Goal: Information Seeking & Learning: Learn about a topic

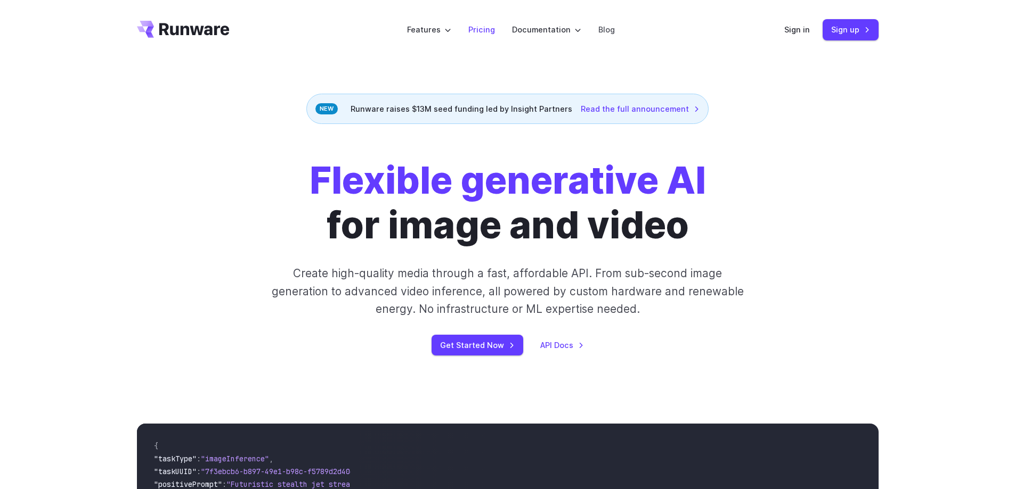
click at [490, 32] on link "Pricing" at bounding box center [481, 29] width 27 height 12
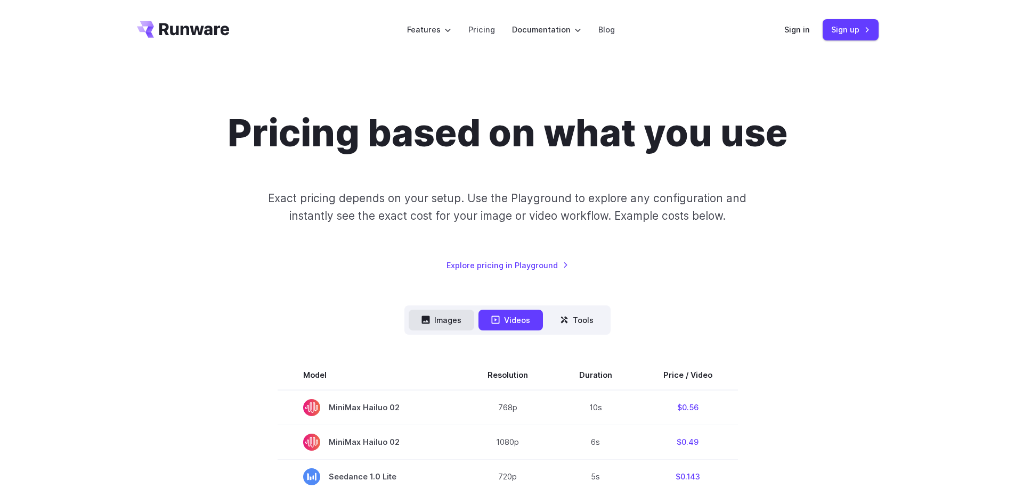
click at [447, 320] on button "Images" at bounding box center [442, 320] width 66 height 21
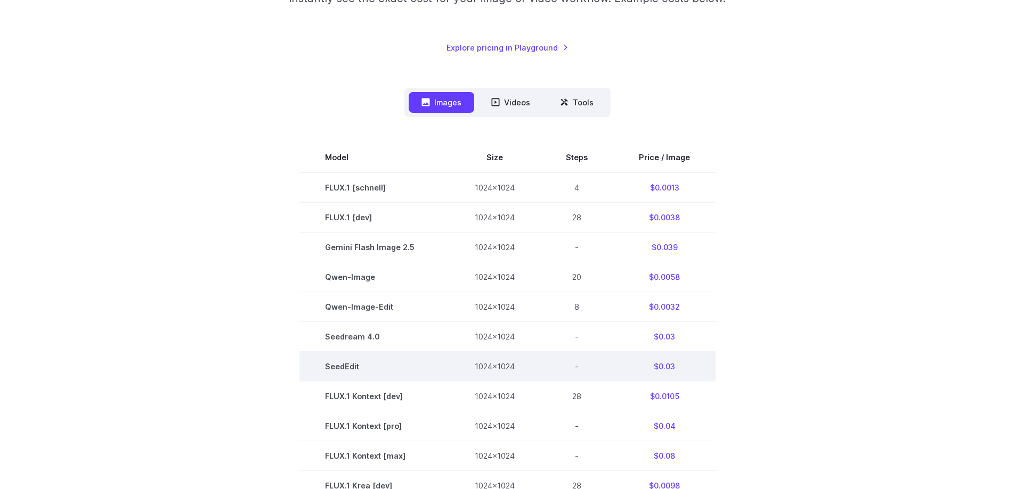
scroll to position [53, 0]
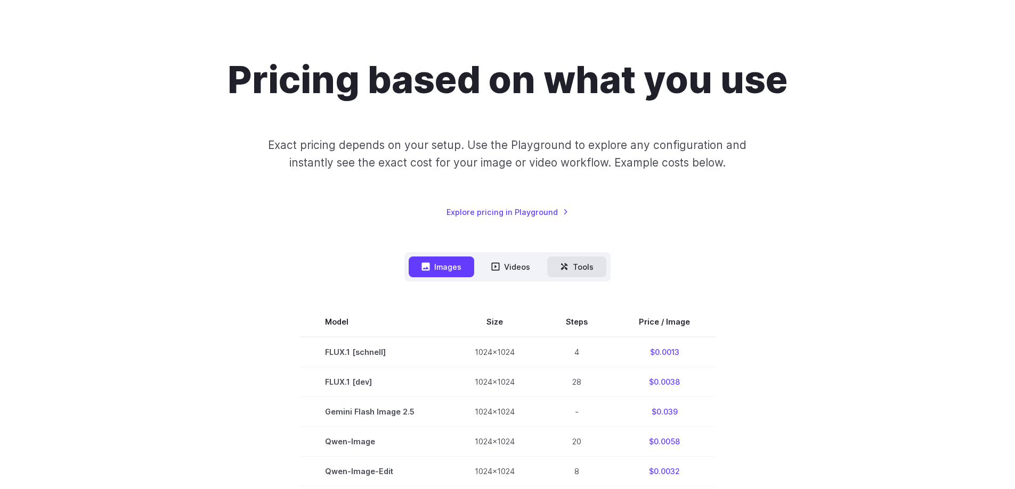
click at [574, 267] on button "Tools" at bounding box center [576, 267] width 59 height 21
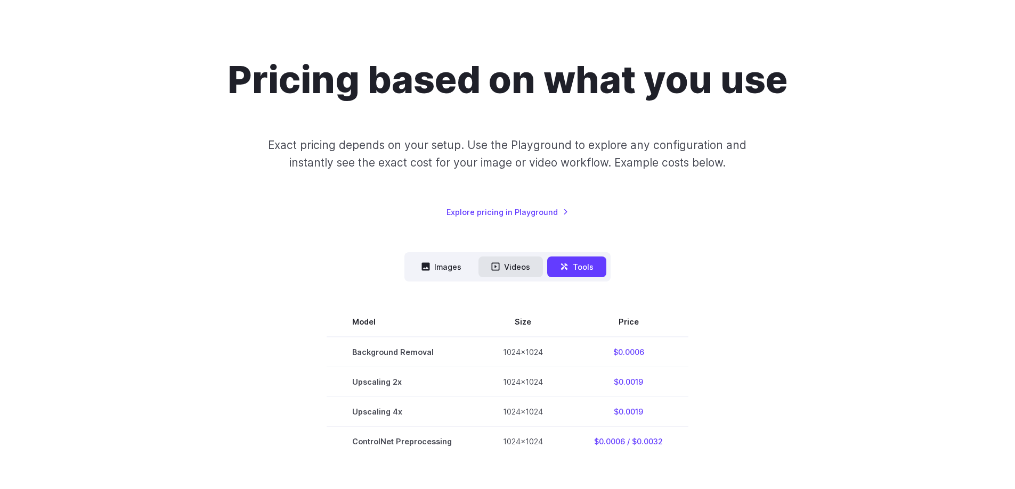
click at [533, 269] on button "Videos" at bounding box center [510, 267] width 64 height 21
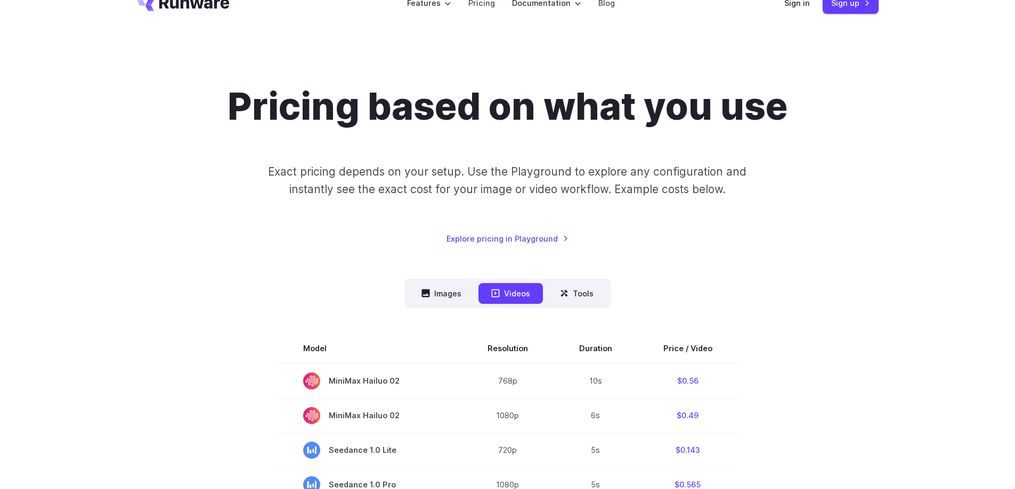
scroll to position [0, 0]
